Goal: Navigation & Orientation: Find specific page/section

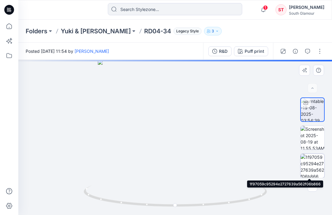
click at [311, 167] on img at bounding box center [313, 166] width 24 height 24
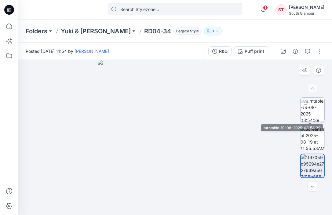
click at [319, 109] on img at bounding box center [313, 110] width 24 height 24
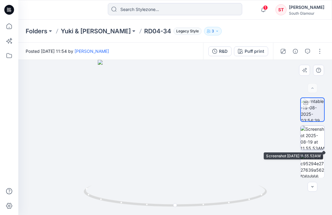
click at [316, 139] on img at bounding box center [313, 138] width 24 height 24
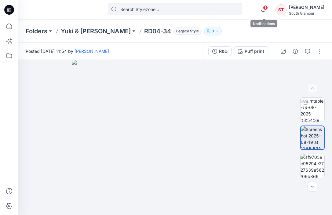
click at [267, 8] on span "1" at bounding box center [265, 7] width 5 height 5
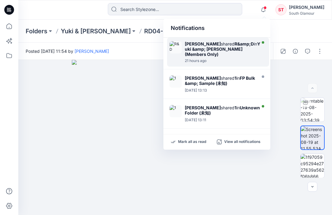
click at [206, 49] on strong "Yuki &amp; [PERSON_NAME] (Members Only)" at bounding box center [222, 49] width 75 height 16
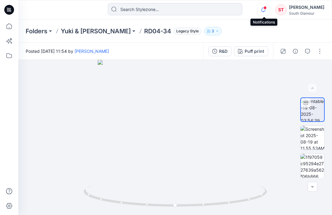
click at [265, 10] on icon "button" at bounding box center [263, 10] width 12 height 12
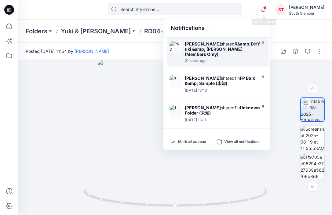
click at [265, 10] on icon "button" at bounding box center [263, 10] width 12 height 12
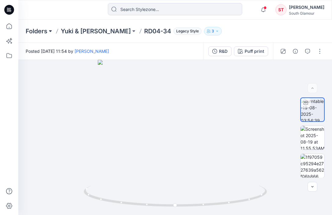
click at [48, 32] on button at bounding box center [50, 31] width 6 height 9
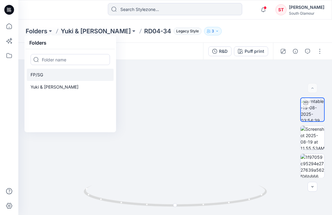
click at [40, 75] on p "FP/SG" at bounding box center [37, 74] width 13 height 7
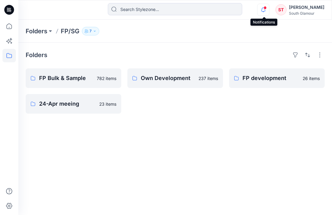
click at [268, 9] on icon "button" at bounding box center [263, 10] width 12 height 12
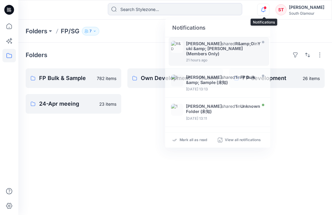
click at [268, 9] on icon "button" at bounding box center [263, 10] width 12 height 12
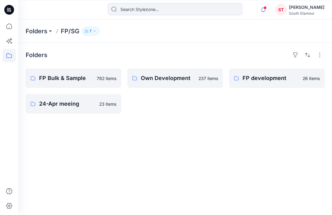
click at [268, 9] on icon "button" at bounding box center [263, 10] width 12 height 12
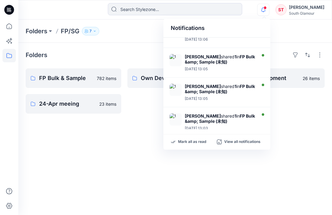
scroll to position [207, 0]
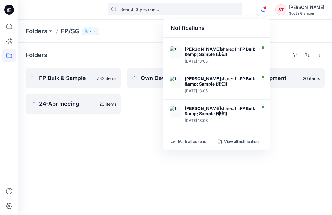
click at [209, 113] on strong "FP Bulk &amp; Sample (未知)" at bounding box center [220, 111] width 70 height 10
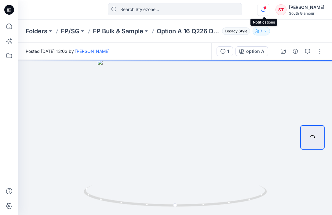
click at [261, 10] on icon "button" at bounding box center [263, 10] width 12 height 12
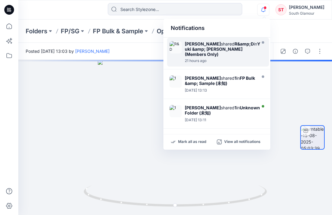
click at [201, 59] on div "21 hours ago" at bounding box center [223, 61] width 76 height 4
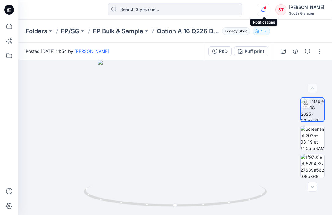
click at [264, 11] on icon "button" at bounding box center [263, 10] width 4 height 4
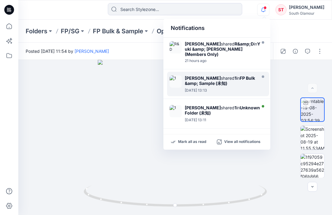
click at [207, 76] on div "[PERSON_NAME] shared 1 in FP Bulk &amp; Sample (未知)" at bounding box center [220, 80] width 70 height 11
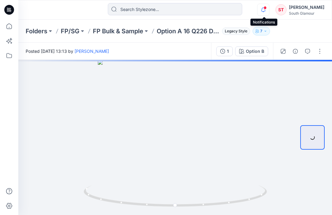
click at [265, 9] on icon "button" at bounding box center [263, 10] width 12 height 12
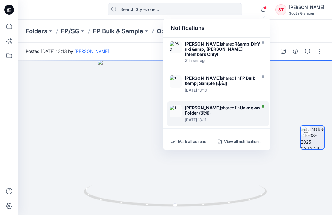
click at [182, 113] on div "[PERSON_NAME] shared 1 in Unknown Folder (未知) [DATE] 13:11" at bounding box center [218, 113] width 102 height 24
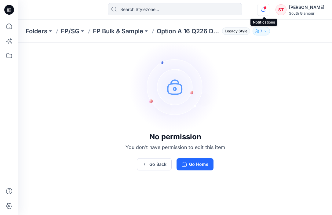
click at [261, 10] on icon "button" at bounding box center [263, 10] width 12 height 12
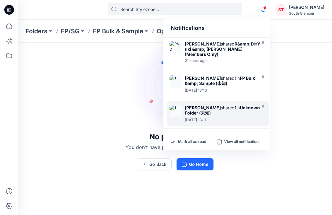
scroll to position [31, 0]
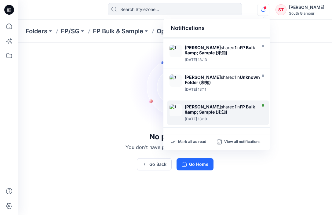
click at [200, 106] on strong "FP Bulk &amp; Sample (未知)" at bounding box center [220, 109] width 70 height 10
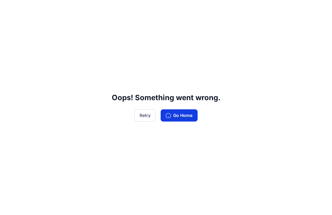
click at [179, 118] on button "Go Home" at bounding box center [179, 115] width 37 height 12
click at [177, 115] on button "Go Home" at bounding box center [179, 115] width 37 height 12
click at [146, 117] on button "Retry" at bounding box center [144, 115] width 21 height 12
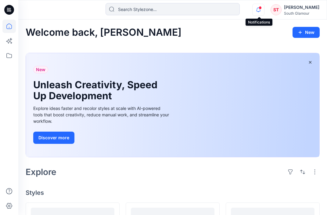
click at [258, 7] on icon "button" at bounding box center [259, 10] width 12 height 12
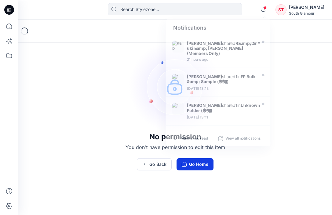
click at [188, 163] on button "Go Home" at bounding box center [195, 164] width 37 height 12
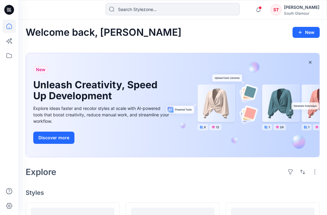
click at [279, 13] on div "ST" at bounding box center [276, 9] width 11 height 11
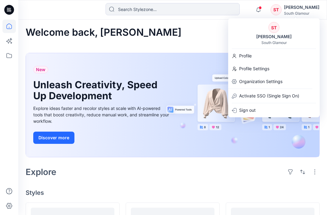
click at [275, 32] on div "ST" at bounding box center [274, 27] width 11 height 11
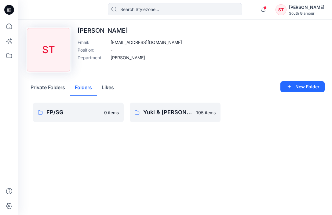
click at [88, 87] on button "Folders" at bounding box center [83, 88] width 27 height 16
click at [52, 88] on button "Private Folders" at bounding box center [48, 88] width 44 height 16
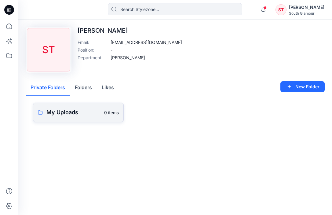
click at [71, 113] on p "My Uploads" at bounding box center [73, 112] width 54 height 9
click at [86, 89] on button "Folders" at bounding box center [83, 88] width 27 height 16
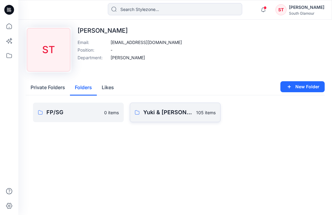
click at [169, 106] on link "Yuki & Elyn 105 items" at bounding box center [175, 113] width 91 height 20
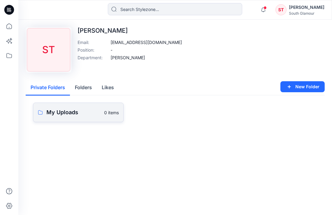
click at [68, 110] on p "My Uploads" at bounding box center [73, 112] width 54 height 9
